Goal: Transaction & Acquisition: Download file/media

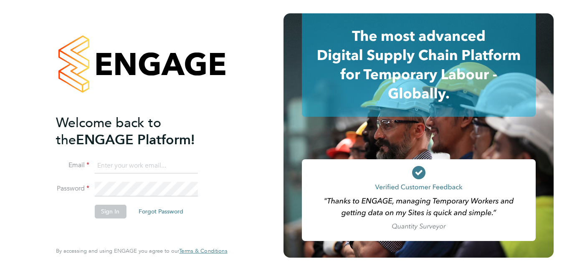
click at [141, 166] on input at bounding box center [145, 166] width 103 height 15
paste input "payroll.downloadqueries@hays.com"
type input "payroll.downloadqueries@hays.com"
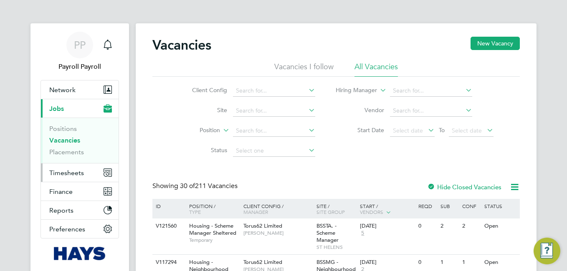
click at [59, 172] on span "Timesheets" at bounding box center [66, 173] width 35 height 8
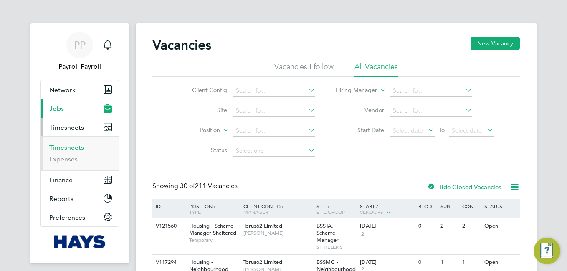
click at [70, 149] on link "Timesheets" at bounding box center [66, 148] width 35 height 8
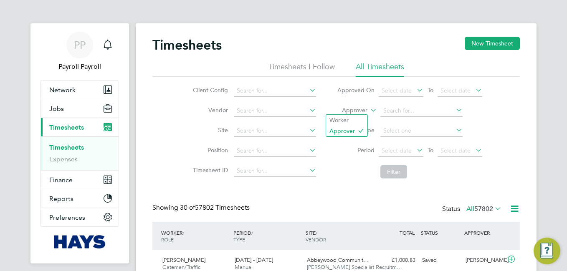
click at [369, 109] on icon at bounding box center [369, 108] width 0 height 8
click at [352, 121] on li "Worker" at bounding box center [346, 120] width 41 height 11
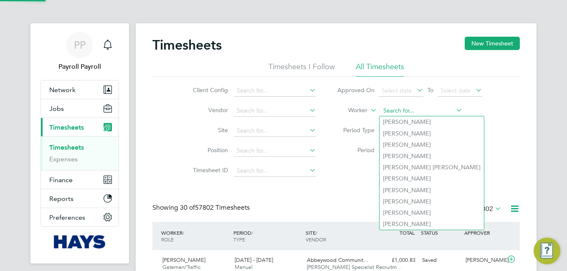
click at [407, 110] on input at bounding box center [421, 111] width 82 height 12
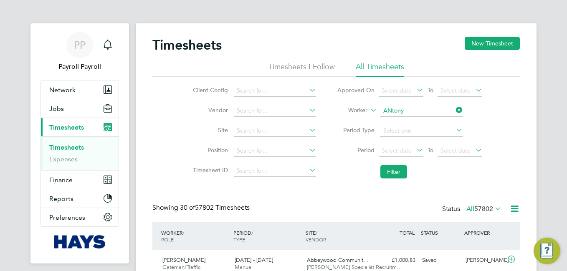
click at [400, 189] on b "Antony" at bounding box center [407, 190] width 48 height 7
type input "Antony Goulding"
click at [397, 172] on button "Filter" at bounding box center [393, 171] width 27 height 13
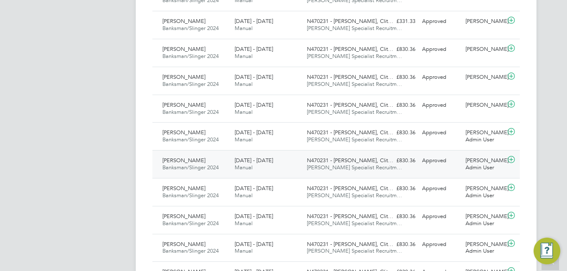
click at [235, 171] on span "Manual" at bounding box center [244, 167] width 18 height 7
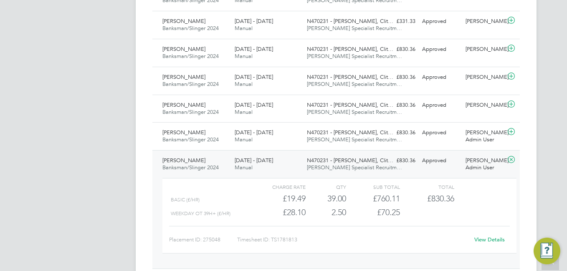
click at [483, 242] on link "View Details" at bounding box center [489, 239] width 30 height 7
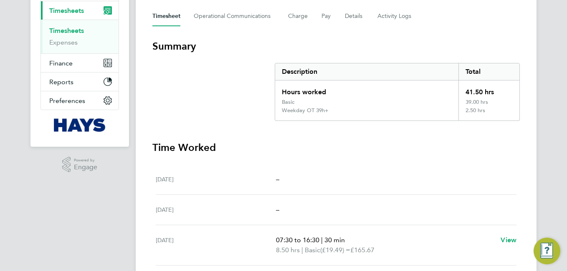
scroll to position [84, 0]
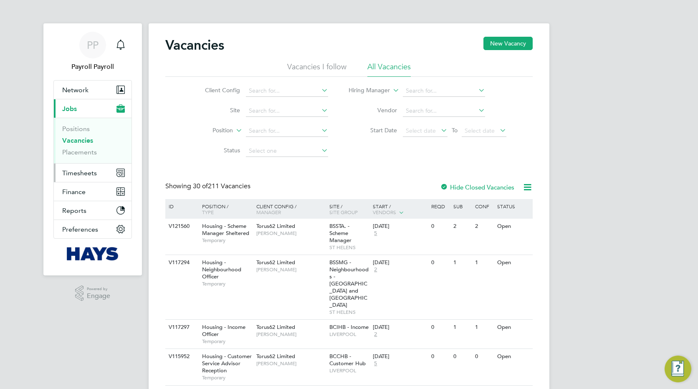
click at [68, 171] on span "Timesheets" at bounding box center [79, 173] width 35 height 8
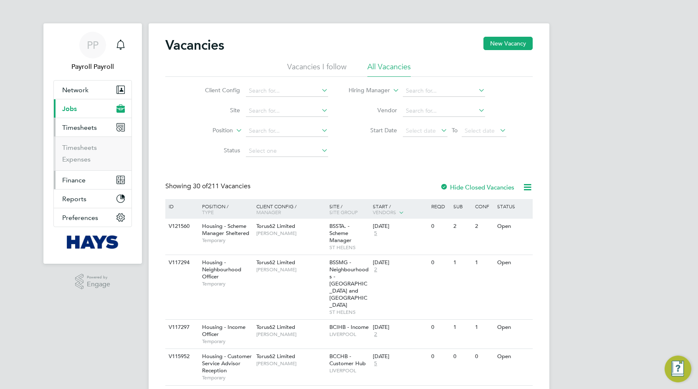
click at [65, 180] on span "Finance" at bounding box center [73, 180] width 23 height 8
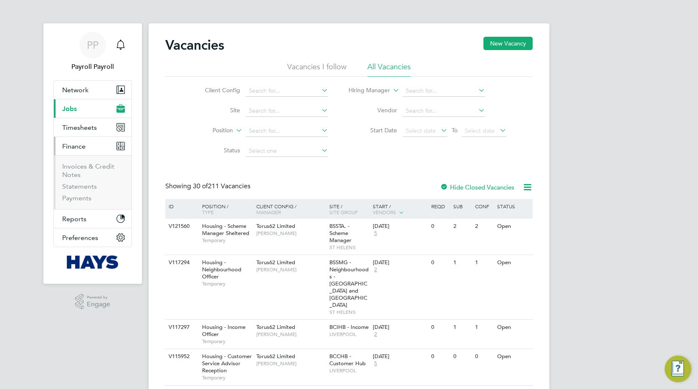
click at [72, 170] on li "Invoices & Credit Notes" at bounding box center [93, 172] width 63 height 20
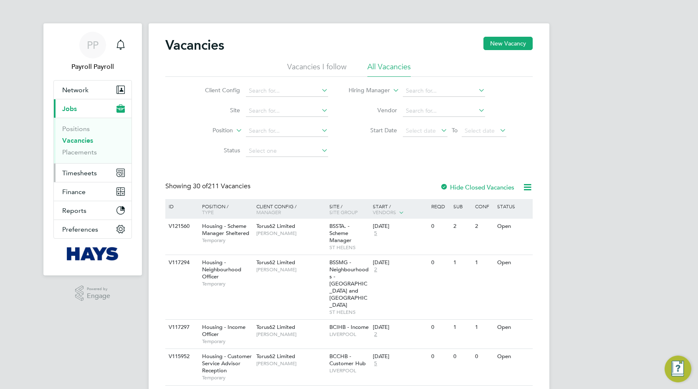
click at [68, 175] on span "Timesheets" at bounding box center [79, 173] width 35 height 8
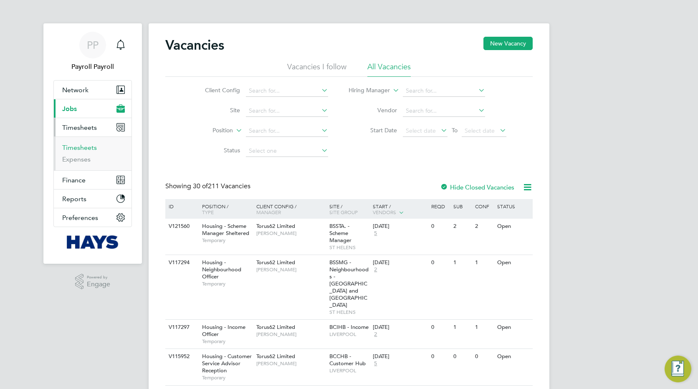
click at [73, 147] on link "Timesheets" at bounding box center [79, 148] width 35 height 8
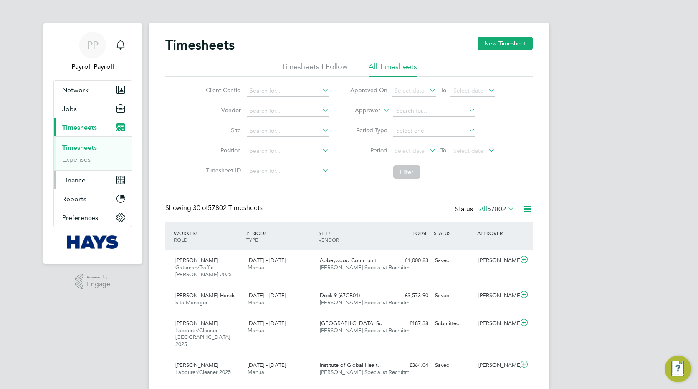
click at [71, 178] on span "Finance" at bounding box center [73, 180] width 23 height 8
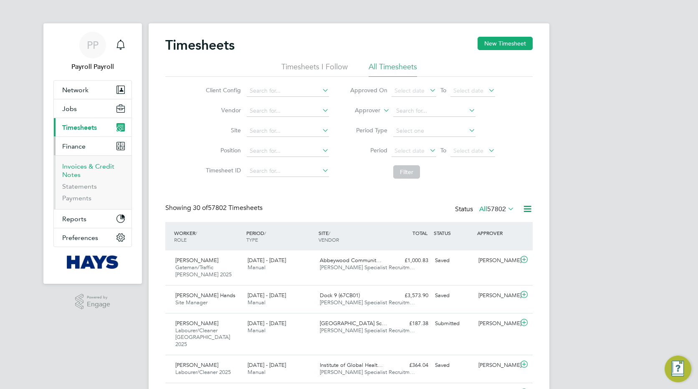
click at [67, 167] on link "Invoices & Credit Notes" at bounding box center [88, 170] width 52 height 16
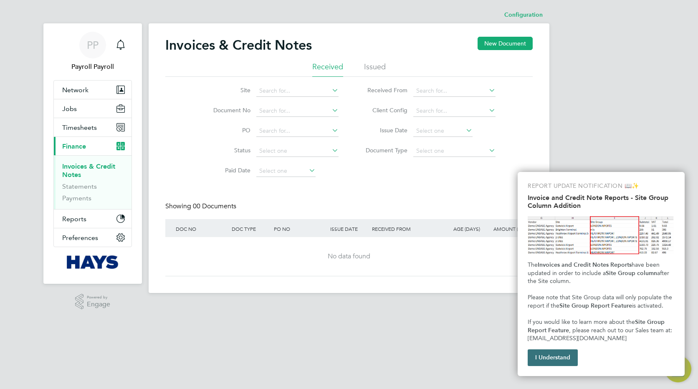
click at [553, 355] on button "I Understand" at bounding box center [553, 357] width 50 height 17
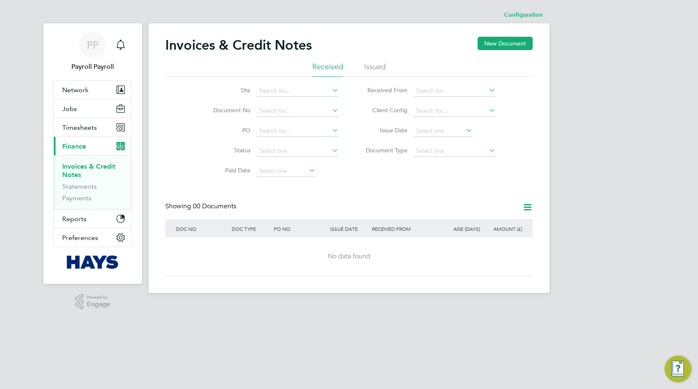
click at [372, 64] on li "Issued" at bounding box center [375, 69] width 22 height 15
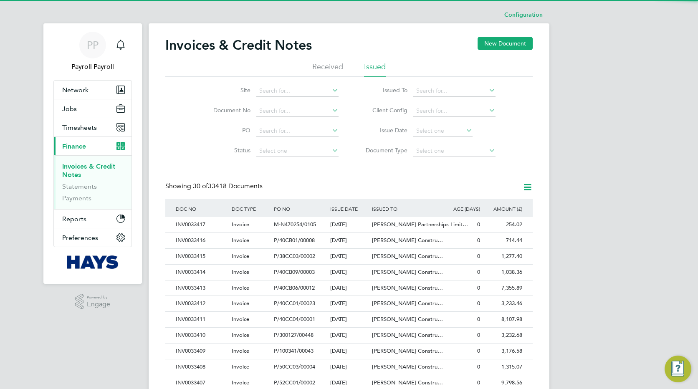
scroll to position [16, 57]
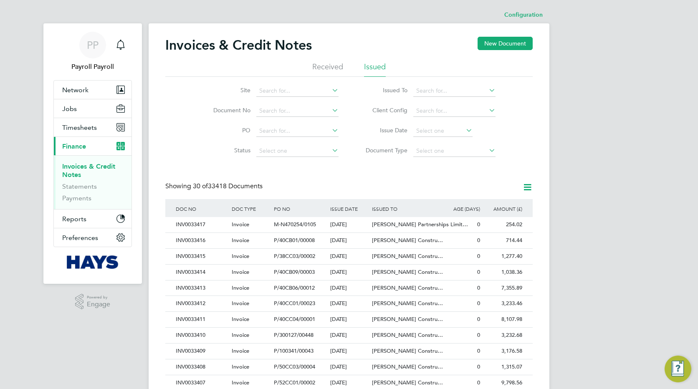
click at [487, 91] on icon at bounding box center [487, 90] width 0 height 12
click at [450, 100] on li "Torus 62 Limited" at bounding box center [454, 102] width 83 height 11
type input "Torus62 Limited"
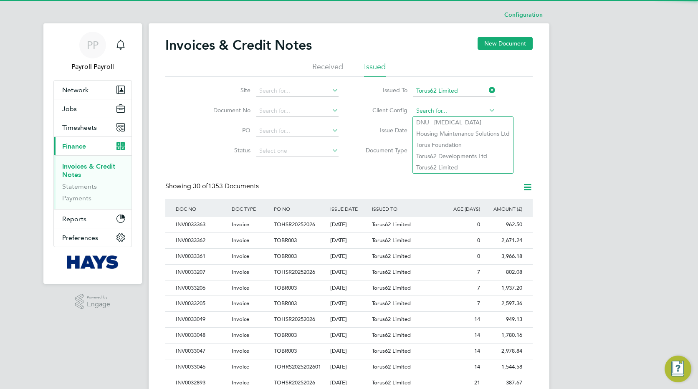
click at [464, 113] on input at bounding box center [454, 111] width 82 height 12
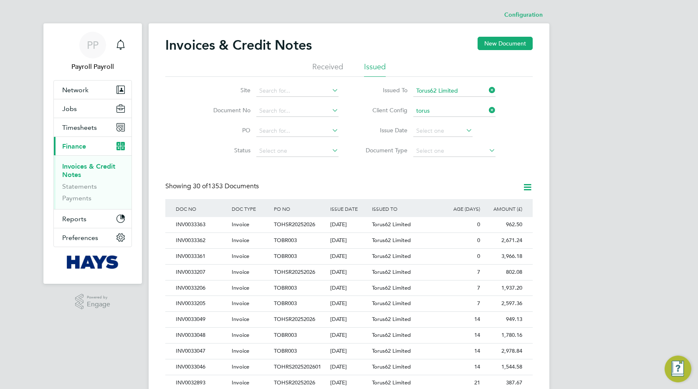
click at [443, 143] on li "Torus 62 Limited" at bounding box center [454, 144] width 83 height 11
type input "Torus62 Limited"
click at [529, 187] on icon at bounding box center [527, 187] width 10 height 10
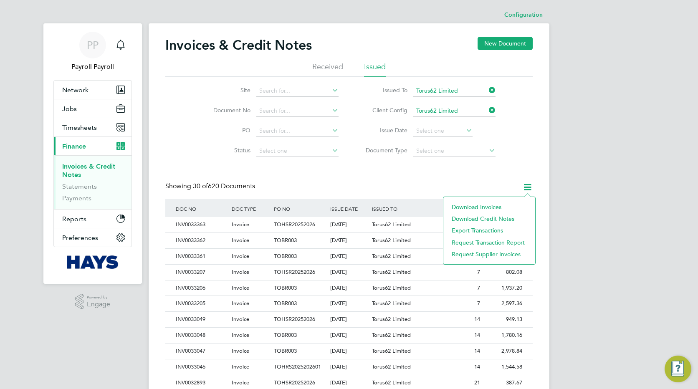
click at [493, 207] on li "Download invoices" at bounding box center [490, 207] width 84 height 12
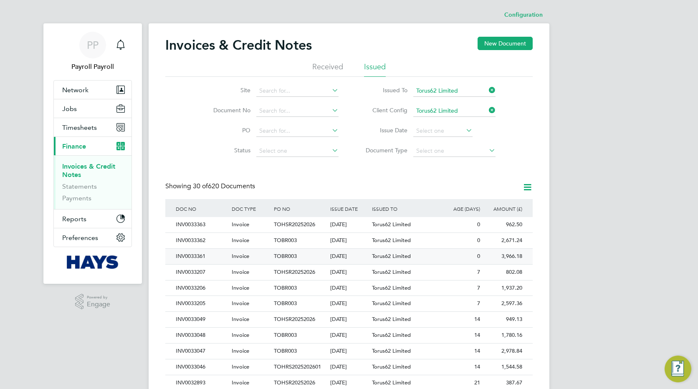
click at [187, 255] on div "INV0033361" at bounding box center [202, 256] width 56 height 15
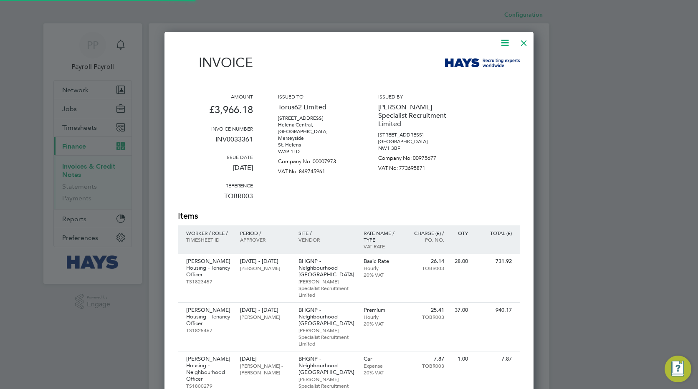
scroll to position [691, 369]
click at [502, 44] on icon at bounding box center [505, 43] width 10 height 10
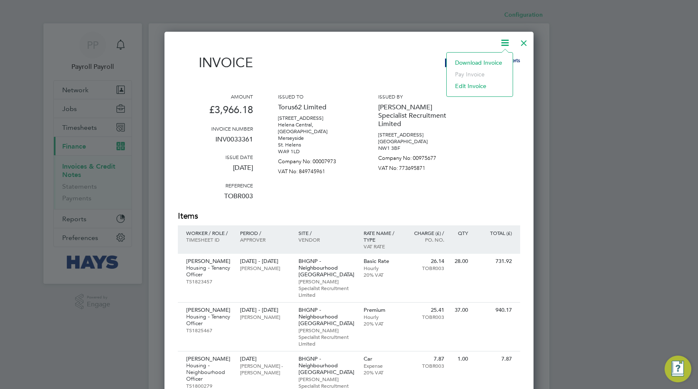
click at [468, 63] on li "Download Invoice" at bounding box center [480, 63] width 58 height 12
click at [343, 38] on div at bounding box center [344, 43] width 332 height 10
click at [523, 42] on div at bounding box center [523, 40] width 15 height 15
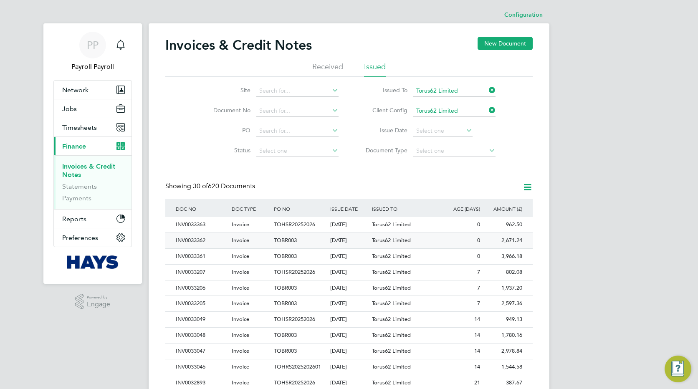
click at [186, 240] on div "INV0033362" at bounding box center [202, 240] width 56 height 15
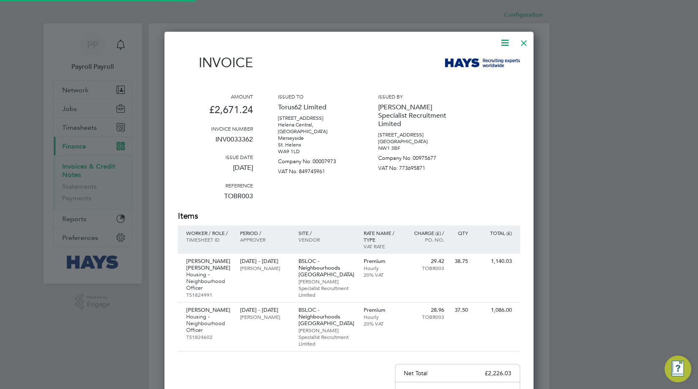
scroll to position [487, 369]
click at [502, 45] on icon at bounding box center [505, 43] width 10 height 10
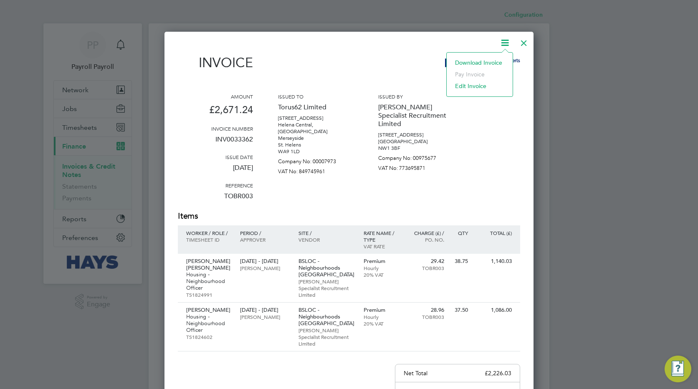
click at [462, 64] on li "Download Invoice" at bounding box center [480, 63] width 58 height 12
click at [471, 99] on div "Amount £2,671.24 Invoice number INV0033362 Issue date 24 Sep 2025 Reference TOB…" at bounding box center [349, 151] width 342 height 117
click at [522, 43] on div at bounding box center [523, 40] width 15 height 15
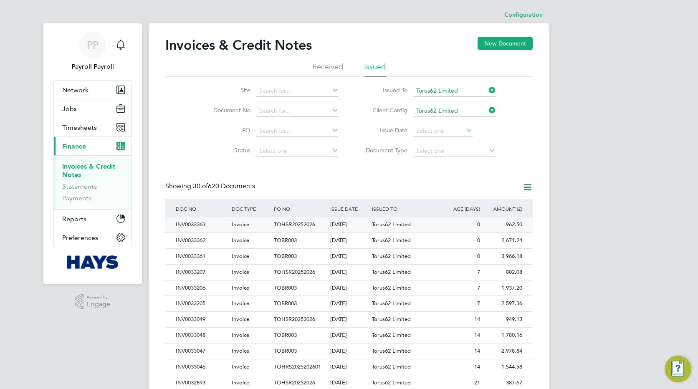
click at [179, 225] on div "INV0033363" at bounding box center [202, 224] width 56 height 15
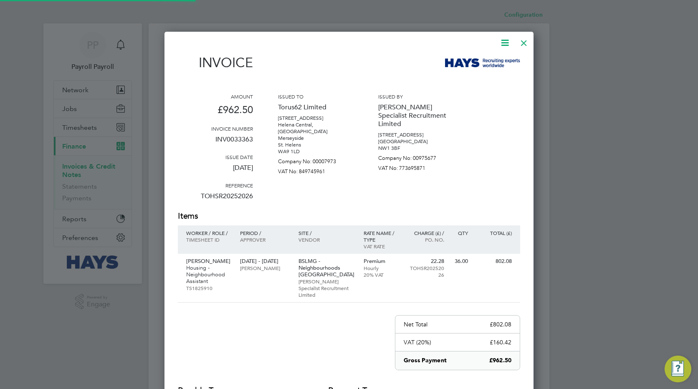
scroll to position [438, 369]
click at [503, 42] on icon at bounding box center [505, 43] width 10 height 10
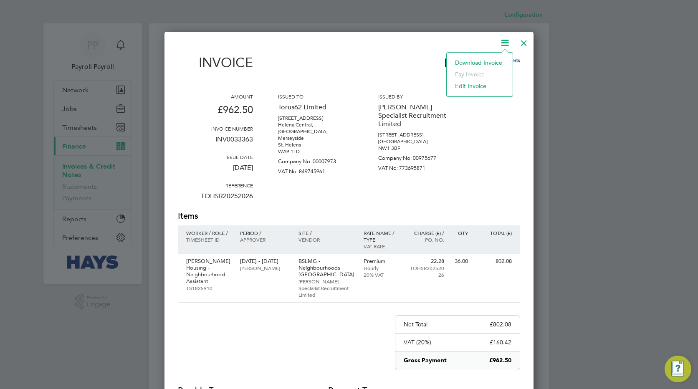
click at [472, 61] on li "Download Invoice" at bounding box center [480, 63] width 58 height 12
click at [450, 145] on p "NW1 3BF" at bounding box center [415, 148] width 75 height 7
click at [528, 42] on div at bounding box center [523, 40] width 15 height 15
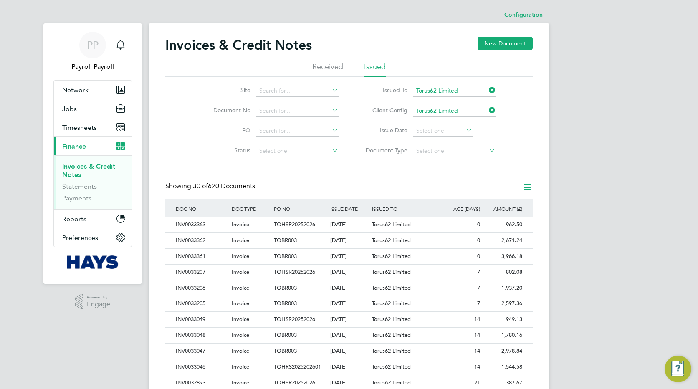
click at [585, 93] on div "PP Payroll Payroll Notifications Applications: Network Team Members Businesses …" at bounding box center [349, 373] width 698 height 746
